Goal: Task Accomplishment & Management: Manage account settings

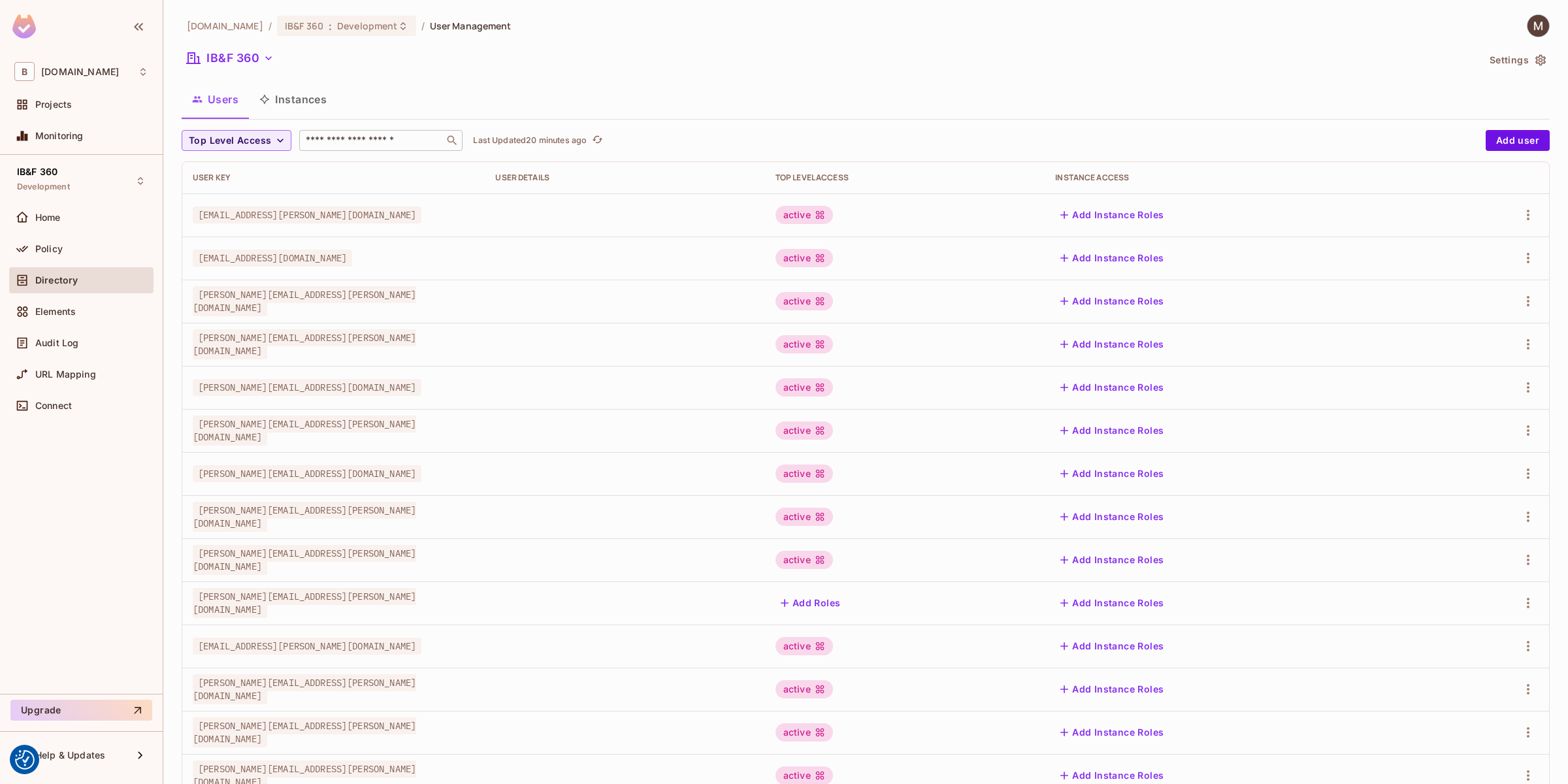
click at [370, 148] on div "​" at bounding box center [381, 140] width 163 height 21
click at [355, 135] on input "text" at bounding box center [372, 140] width 137 height 13
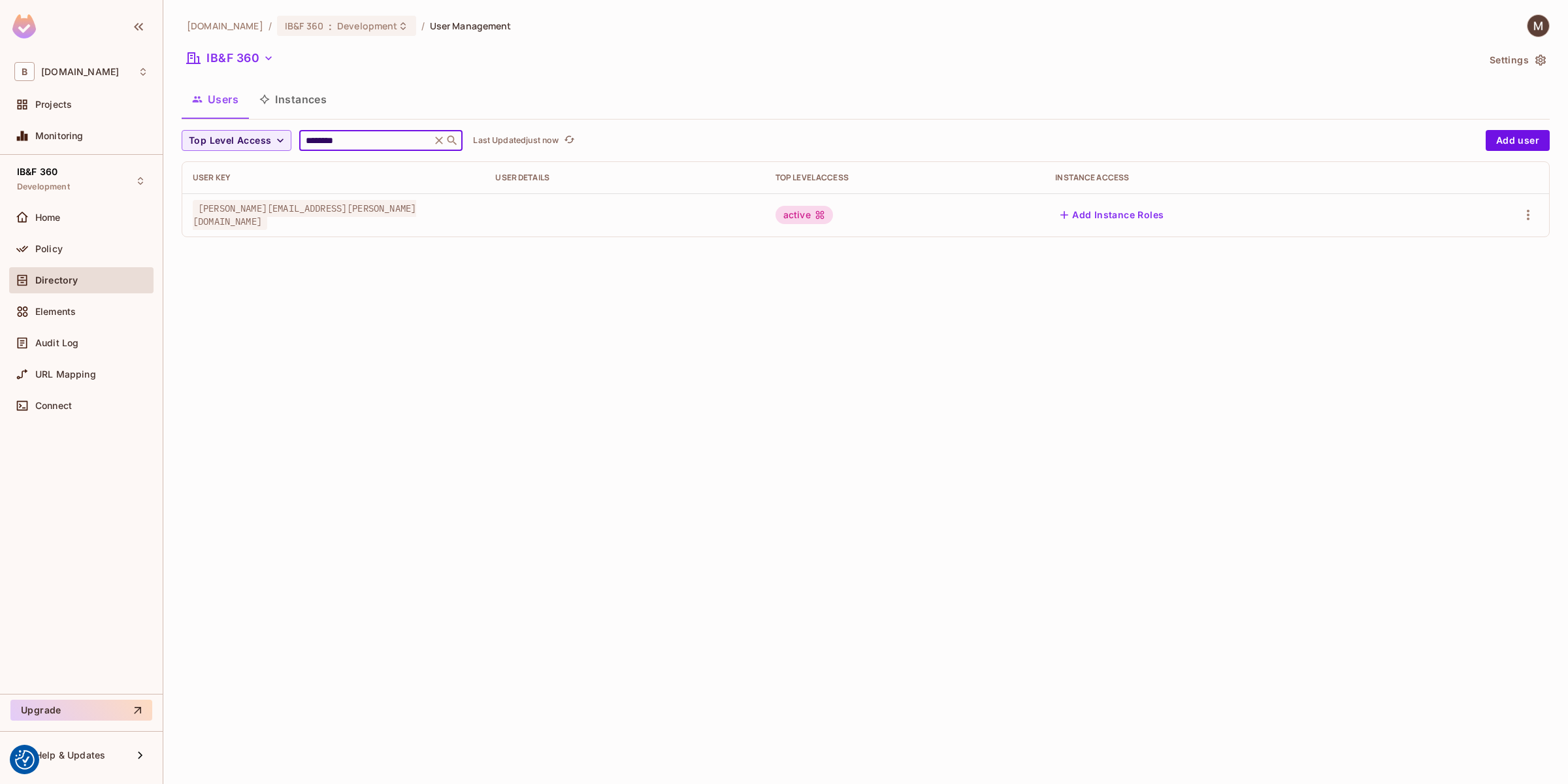
type input "********"
click at [1034, 216] on div "active" at bounding box center [905, 215] width 259 height 19
click at [1524, 216] on icon "button" at bounding box center [1528, 215] width 16 height 16
click at [1462, 249] on body "We use cookies to enhance your browsing experience, serve personalized ads or c…" at bounding box center [784, 392] width 1568 height 784
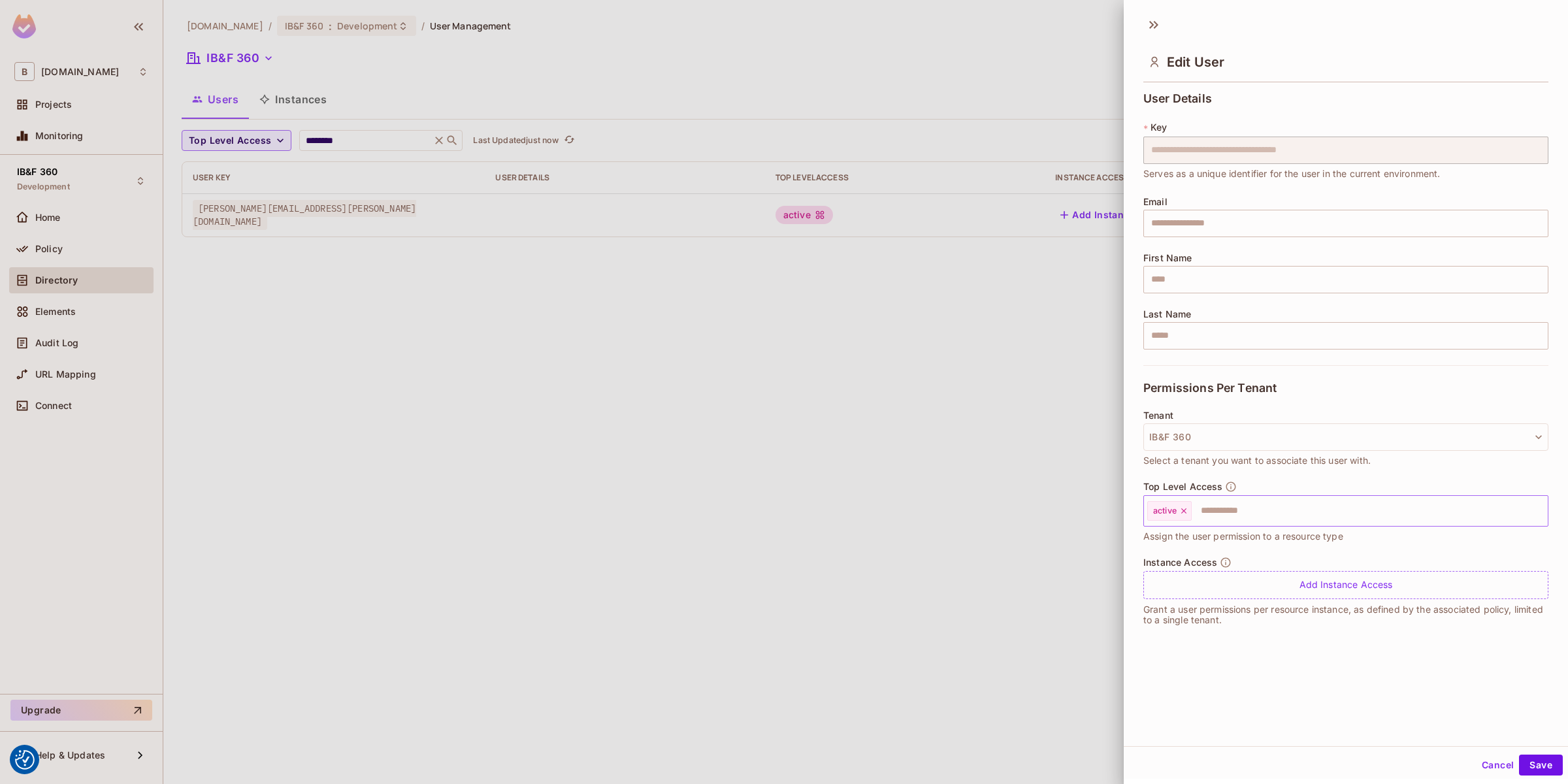
click at [1240, 505] on input "text" at bounding box center [1358, 511] width 330 height 26
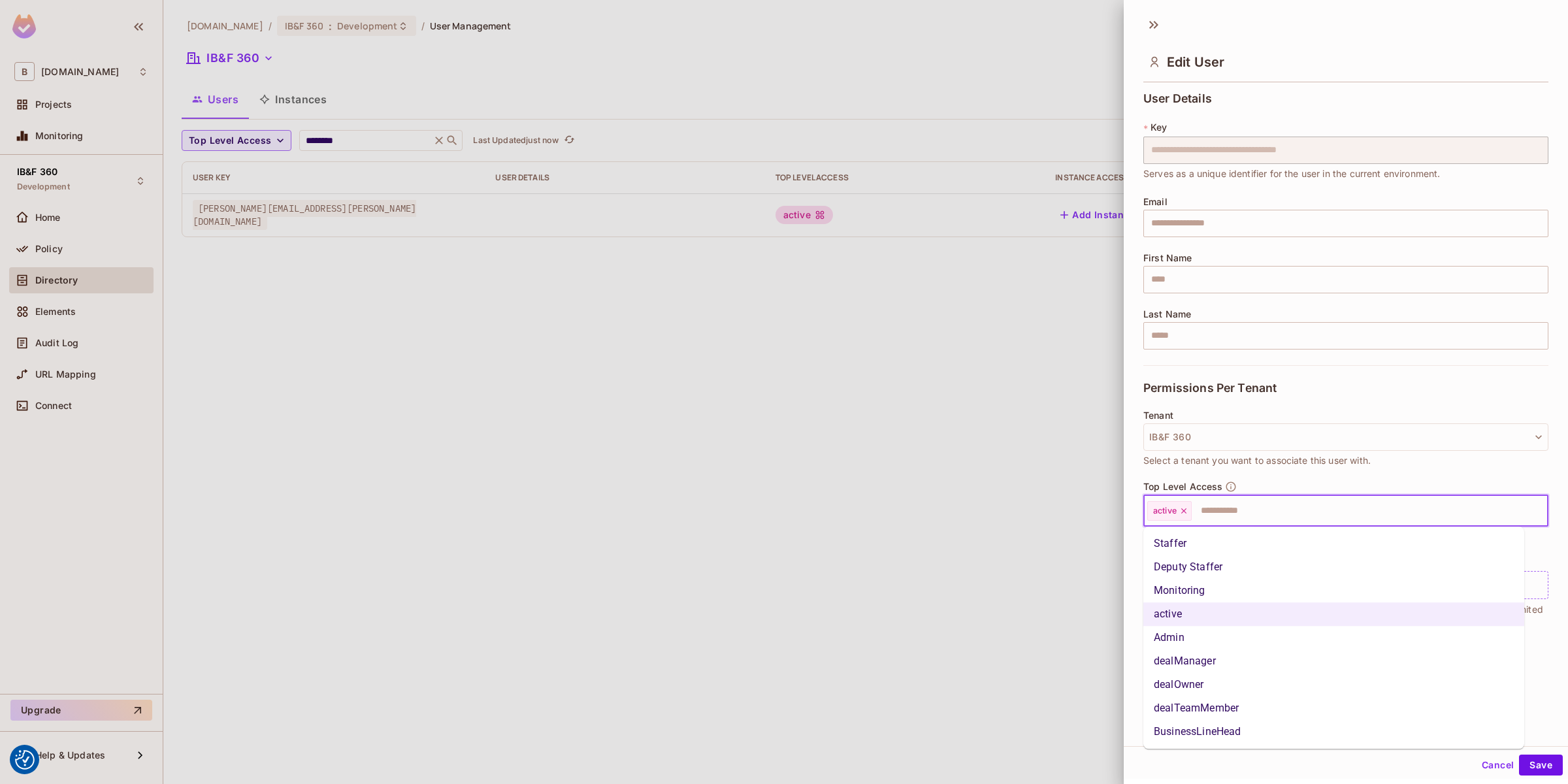
click at [1190, 541] on li "Staffer" at bounding box center [1334, 543] width 381 height 23
click at [1283, 507] on input "text" at bounding box center [1384, 511] width 279 height 26
click at [1196, 638] on li "Admin" at bounding box center [1334, 637] width 381 height 23
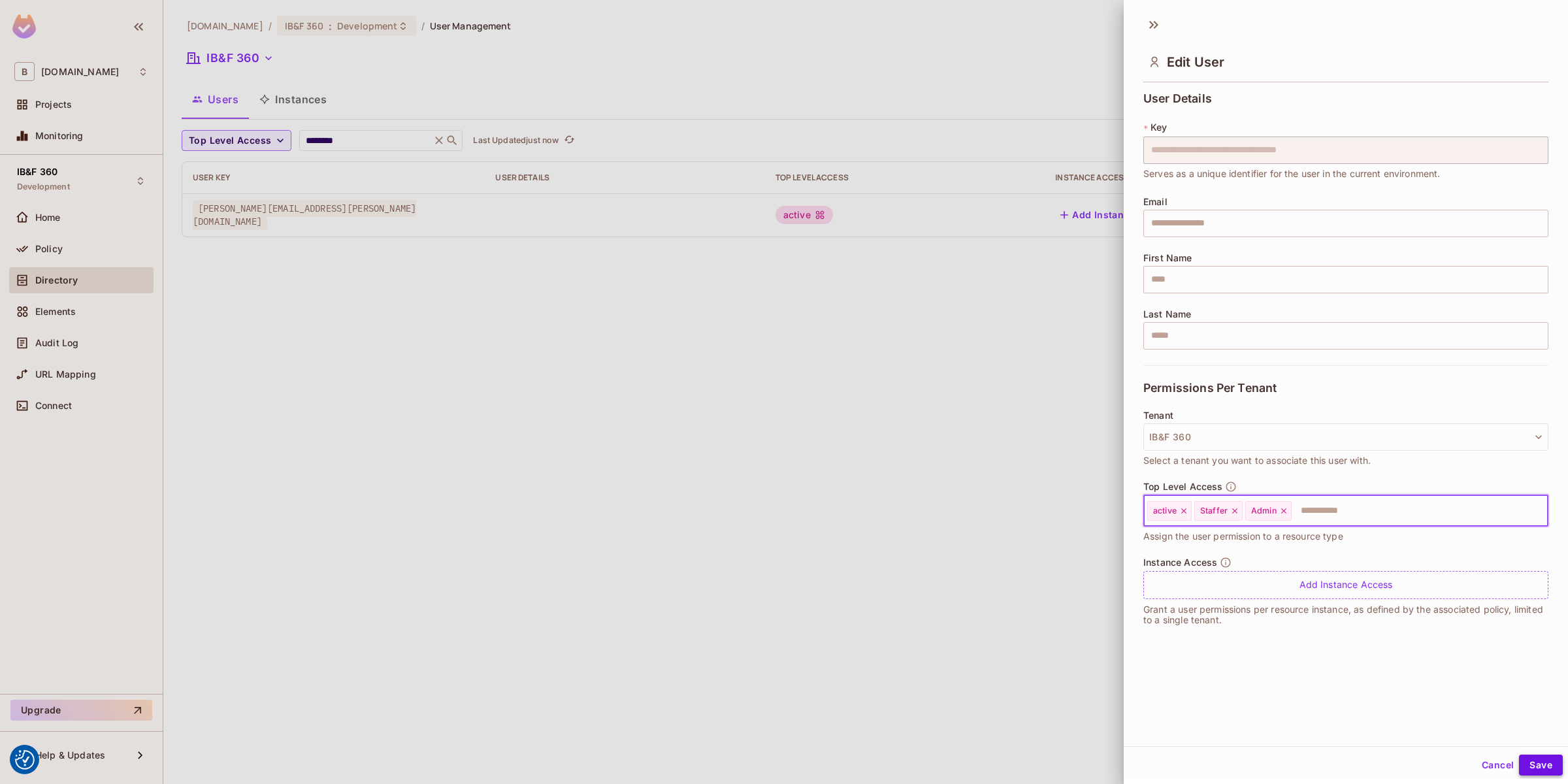
click at [1529, 770] on button "Save" at bounding box center [1541, 765] width 44 height 21
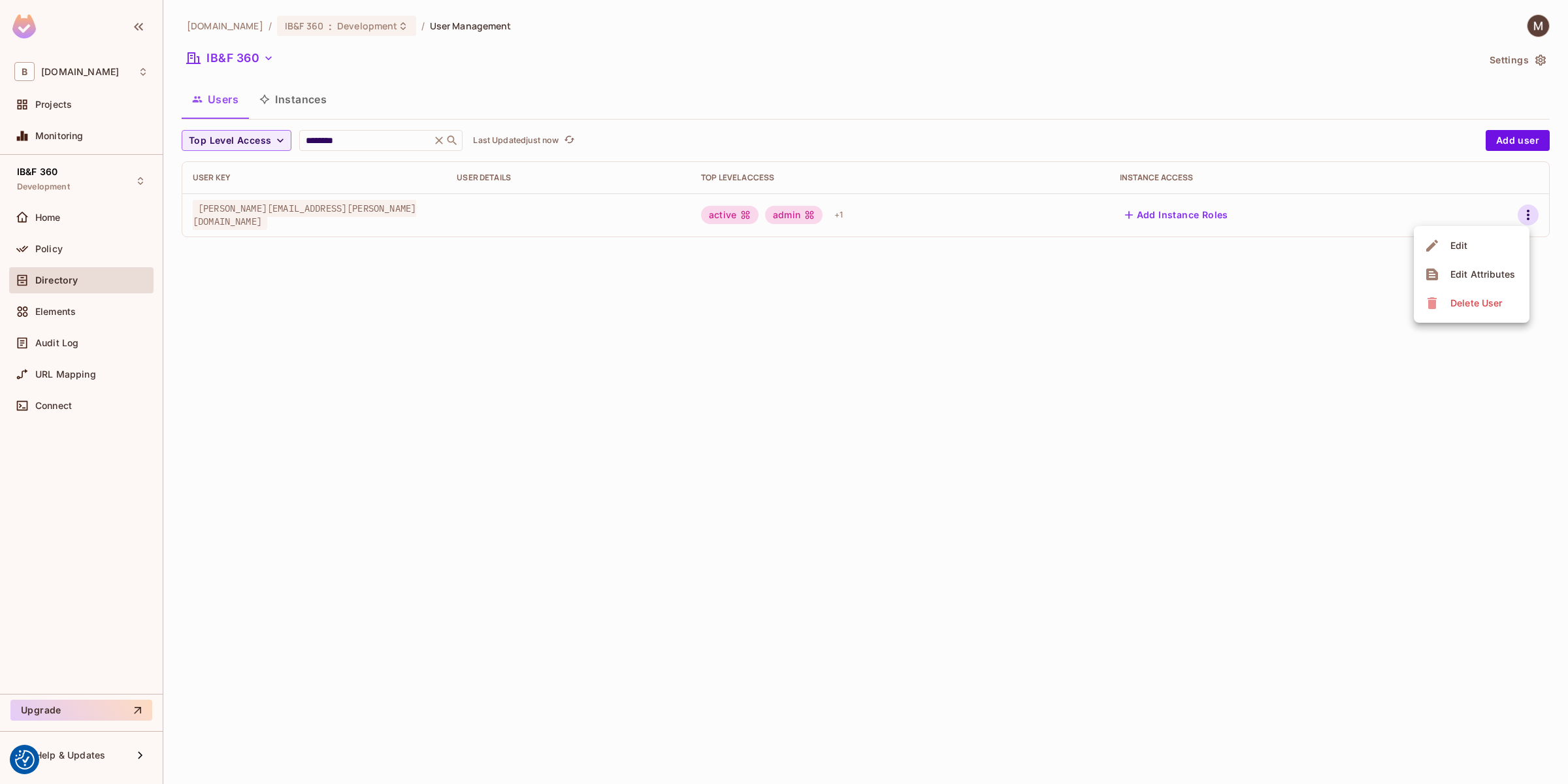
click at [1262, 344] on div at bounding box center [784, 392] width 1568 height 784
